Goal: Information Seeking & Learning: Learn about a topic

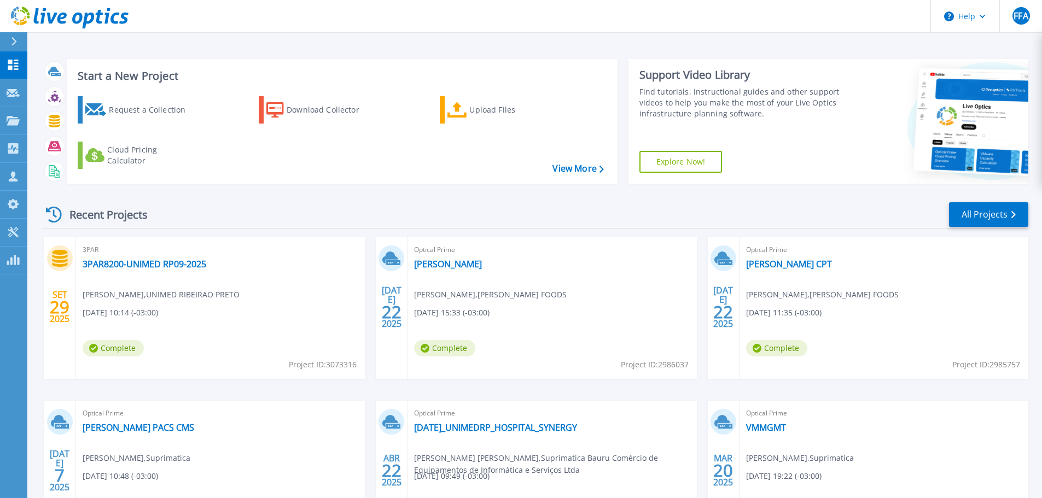
click at [778, 257] on div "Optical Prime Minerva CPT Eduardo Pantaleao , MINERVA FOODS 07/22/2025, 11:35 (…" at bounding box center [884, 308] width 289 height 142
click at [775, 260] on link "[PERSON_NAME] CPT" at bounding box center [789, 264] width 86 height 11
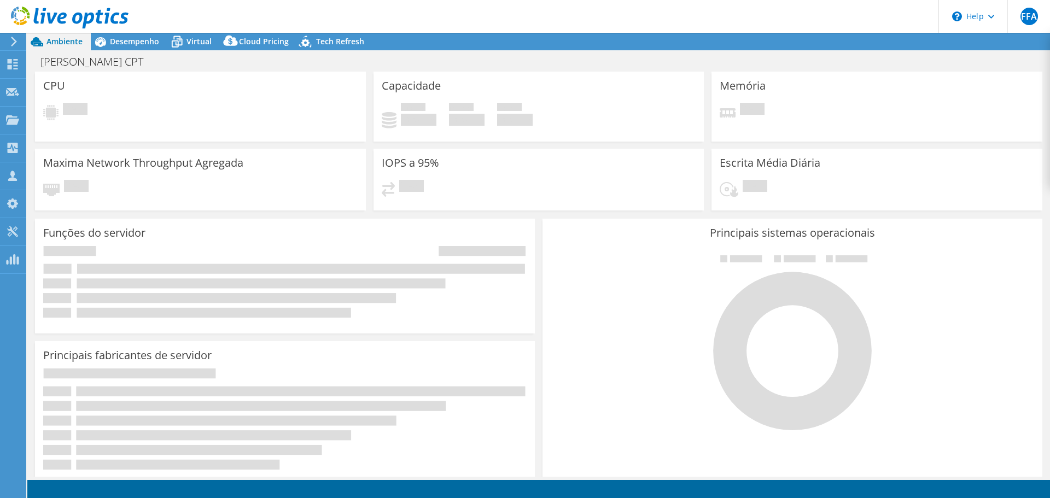
select select "SouthAmerica"
select select "USD"
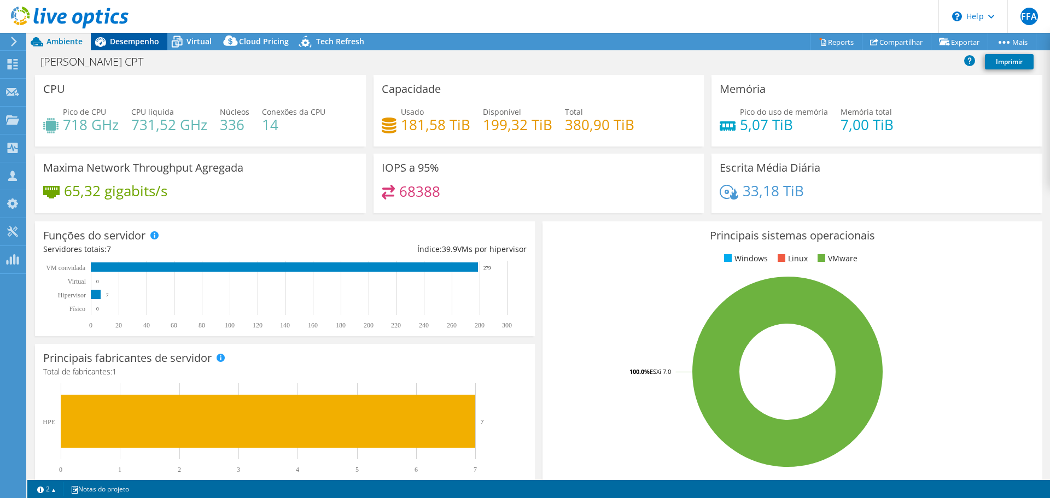
click at [145, 41] on span "Desempenho" at bounding box center [134, 41] width 49 height 10
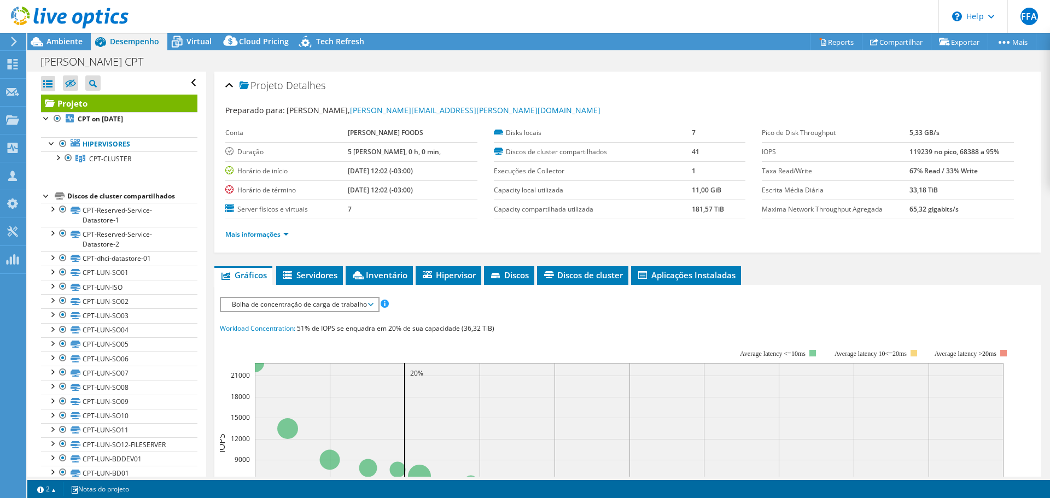
click at [914, 152] on b "119239 no pico, 68388 a 95%" at bounding box center [955, 151] width 90 height 9
click at [964, 151] on b "119239 no pico, 68388 a 95%" at bounding box center [955, 151] width 90 height 9
click at [919, 130] on b "5,33 GB/s" at bounding box center [925, 132] width 30 height 9
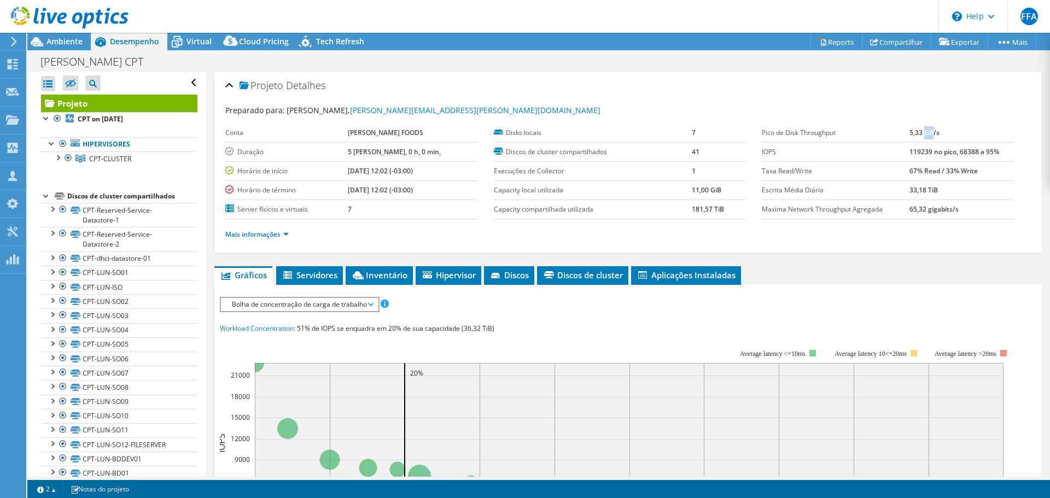
click at [919, 130] on b "5,33 GB/s" at bounding box center [925, 132] width 30 height 9
click at [910, 141] on td "5,33 GB/s" at bounding box center [962, 133] width 104 height 19
click at [348, 303] on span "Bolha de concentração de carga de trabalho" at bounding box center [299, 304] width 146 height 13
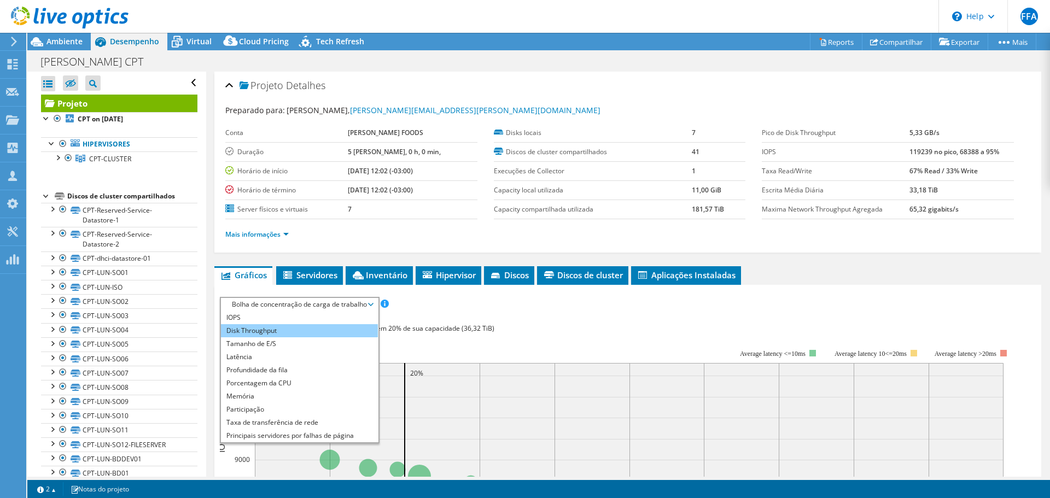
click at [287, 329] on li "Disk Throughput" at bounding box center [299, 330] width 157 height 13
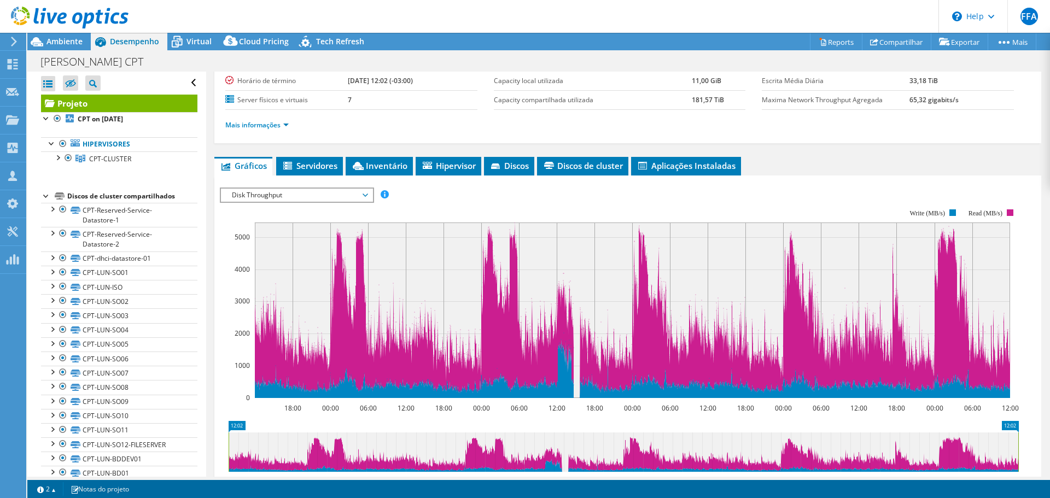
scroll to position [219, 0]
